Goal: Navigation & Orientation: Find specific page/section

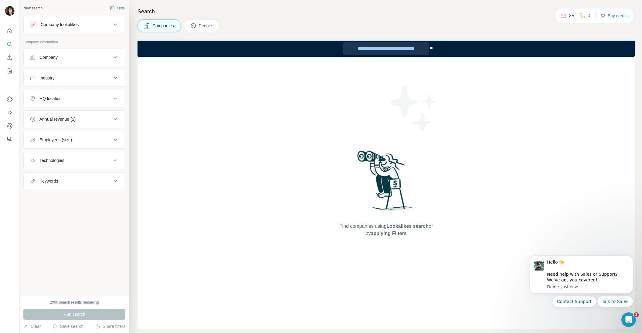
click at [390, 46] on div "**********" at bounding box center [386, 48] width 86 height 13
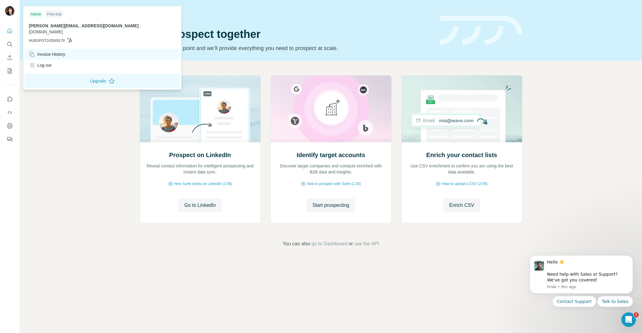
click at [48, 51] on div "Invoice History" at bounding box center [47, 54] width 36 height 6
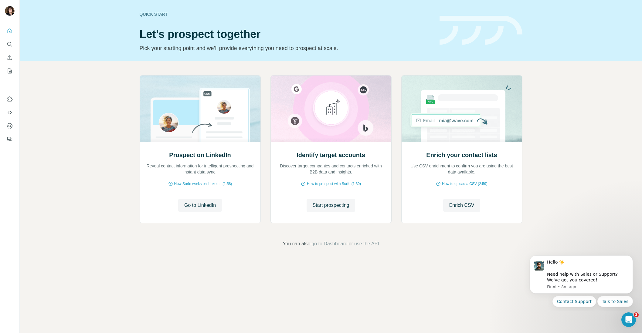
click at [57, 155] on div "Prospect on LinkedIn Reveal contact information for intelligent prospecting and…" at bounding box center [331, 161] width 622 height 201
click at [64, 116] on div "Prospect on LinkedIn Reveal contact information for intelligent prospecting and…" at bounding box center [331, 161] width 622 height 201
click at [201, 253] on div "Prospect on LinkedIn Reveal contact information for intelligent prospecting and…" at bounding box center [331, 161] width 622 height 201
click at [200, 205] on span "Go to LinkedIn" at bounding box center [200, 205] width 32 height 7
click at [86, 120] on div "Prospect on LinkedIn Reveal contact information for intelligent prospecting and…" at bounding box center [331, 161] width 622 height 201
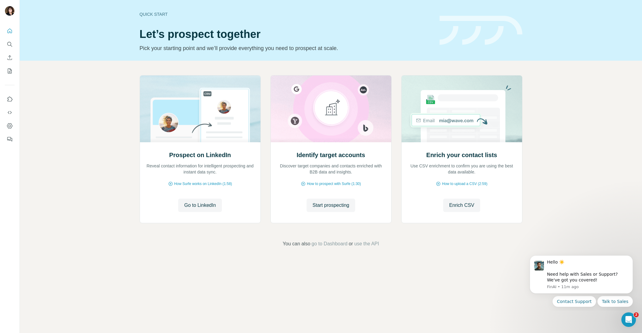
click at [359, 298] on div "Quick start Let’s prospect together Pick your starting point and we’ll provide …" at bounding box center [331, 166] width 622 height 333
